Goal: Information Seeking & Learning: Compare options

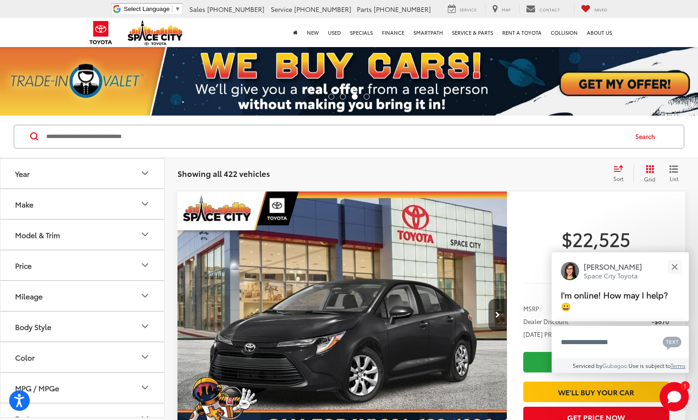
click at [145, 174] on icon "Year" at bounding box center [144, 173] width 5 height 3
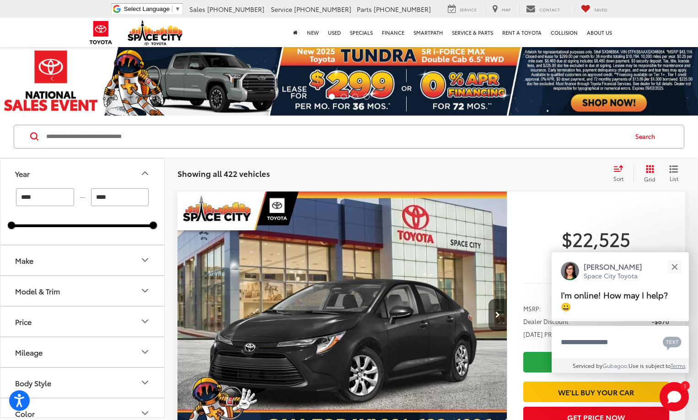
click at [141, 258] on icon "Make" at bounding box center [144, 260] width 11 height 11
click at [39, 300] on img at bounding box center [40, 292] width 25 height 21
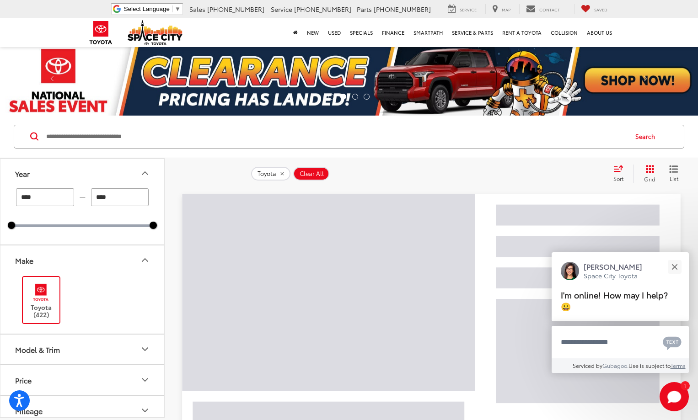
click at [147, 347] on icon "Model & Trim" at bounding box center [144, 349] width 11 height 11
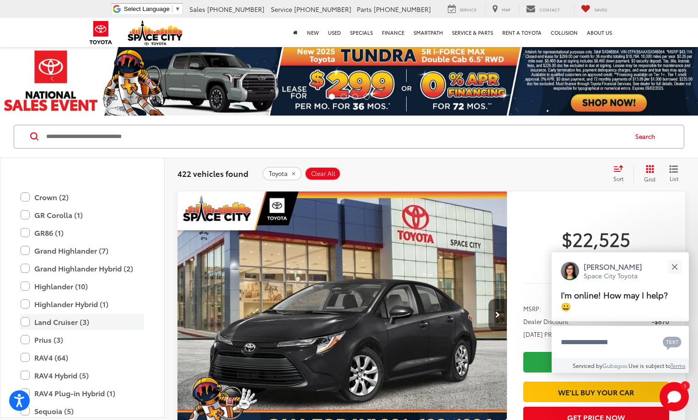
scroll to position [360, 0]
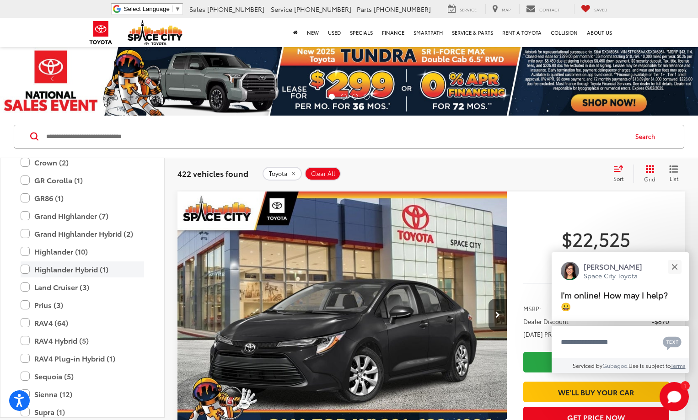
click at [25, 268] on label "Highlander Hybrid (1)" at bounding box center [82, 270] width 123 height 16
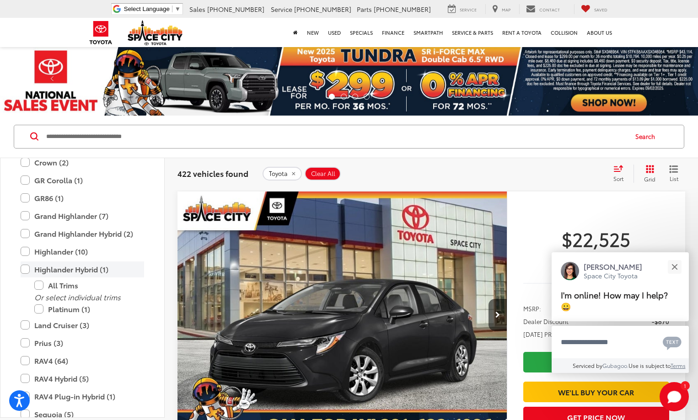
type input "****"
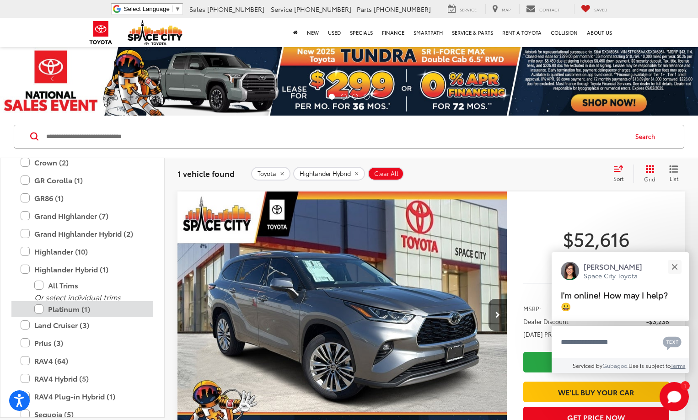
click at [40, 307] on label "Platinum (1)" at bounding box center [89, 309] width 110 height 16
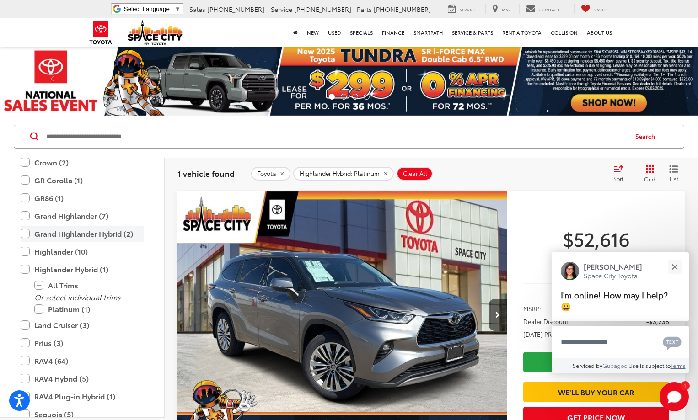
click at [25, 232] on label "Grand Highlander Hybrid (2)" at bounding box center [82, 234] width 123 height 16
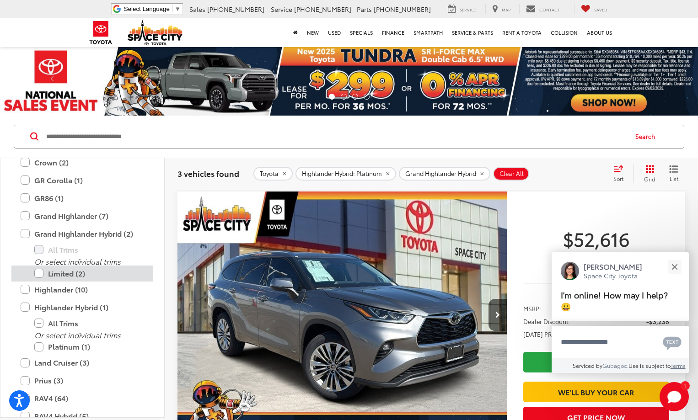
click at [40, 274] on label "Limited (2)" at bounding box center [89, 274] width 110 height 16
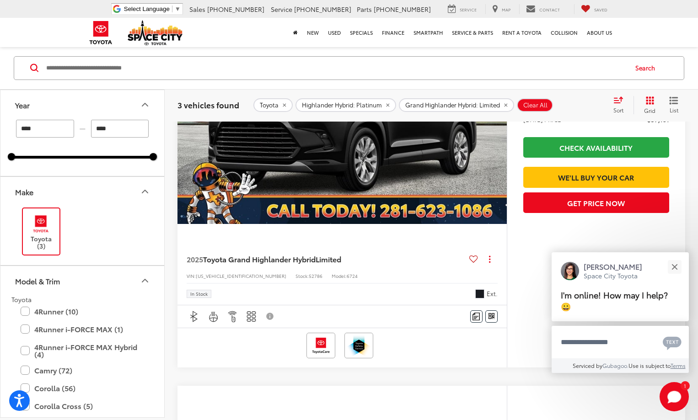
click at [107, 225] on div "Toyota (3)" at bounding box center [82, 231] width 142 height 50
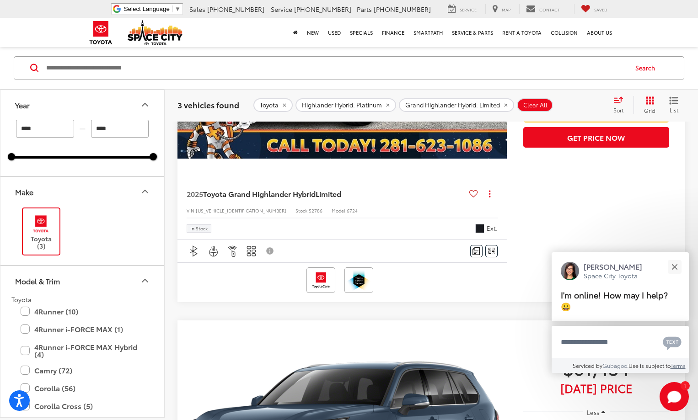
scroll to position [731, 0]
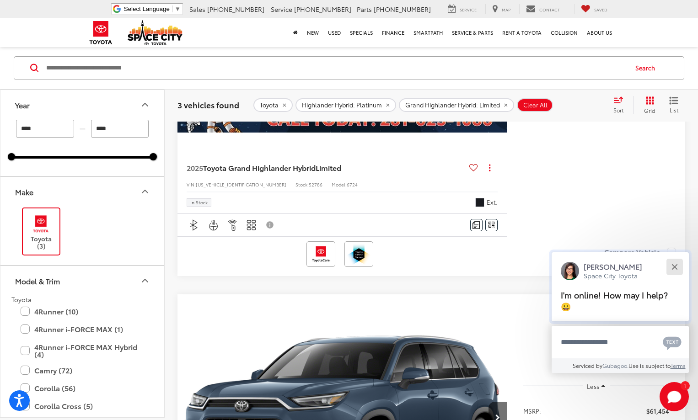
click at [673, 267] on div "Close" at bounding box center [674, 267] width 6 height 6
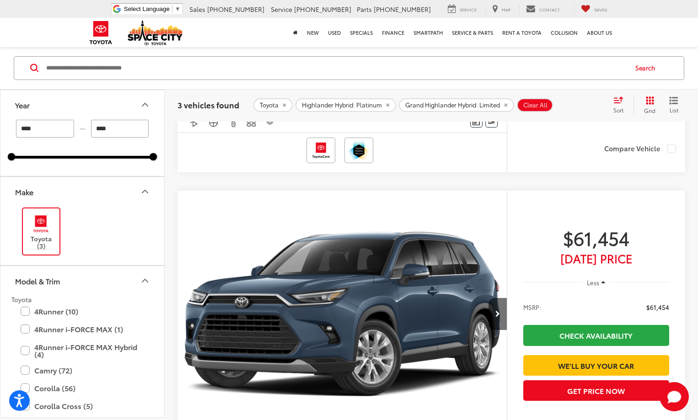
scroll to position [777, 0]
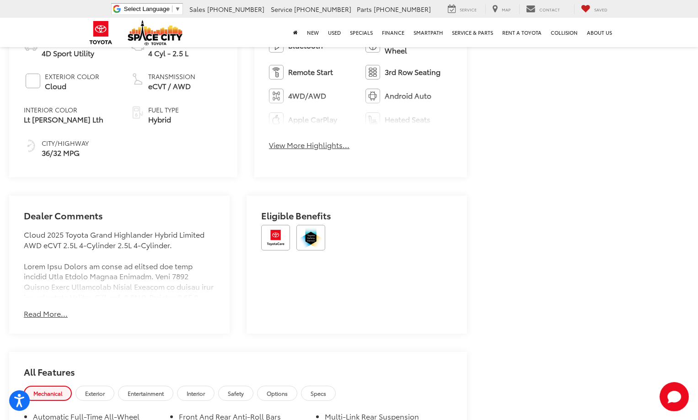
scroll to position [594, 0]
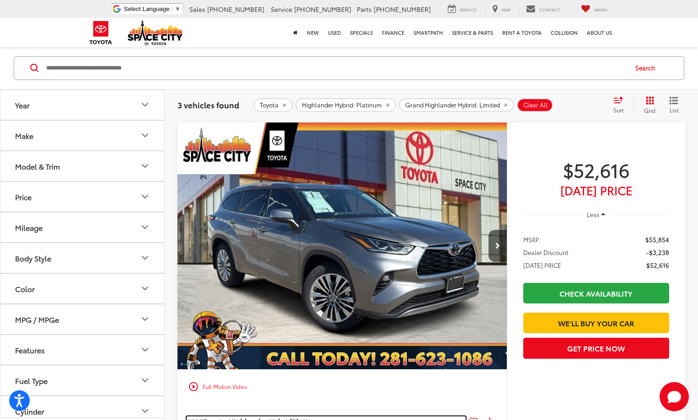
click at [204, 416] on span "Toyota Highlander Hybrid" at bounding box center [247, 421] width 89 height 11
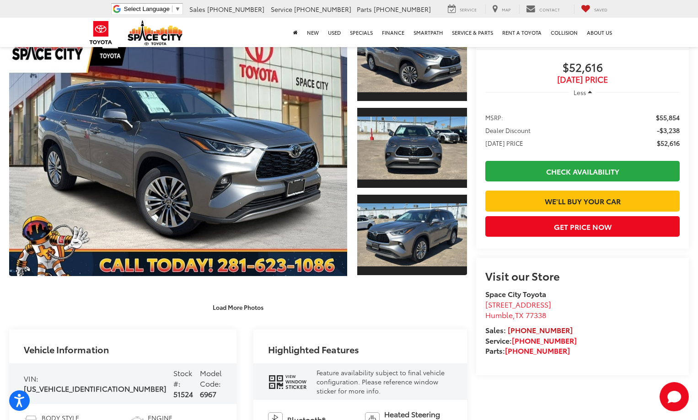
scroll to position [136, 0]
